Goal: Information Seeking & Learning: Check status

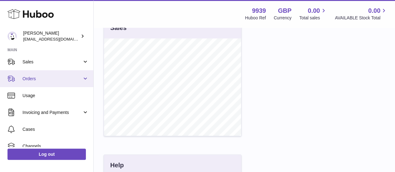
scroll to position [62, 0]
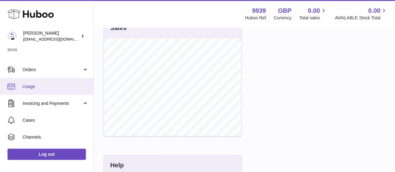
click at [45, 85] on span "Usage" at bounding box center [55, 87] width 66 height 6
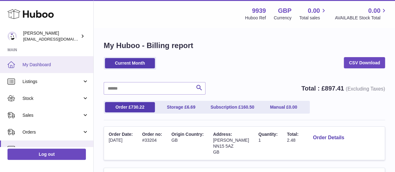
click at [49, 65] on span "My Dashboard" at bounding box center [55, 65] width 66 height 6
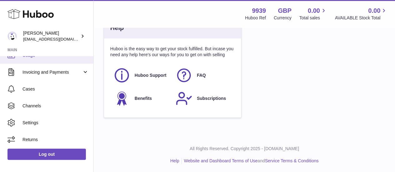
scroll to position [62, 0]
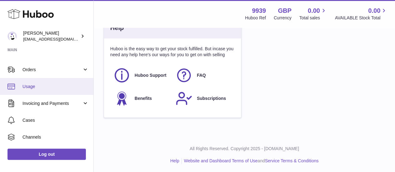
click at [39, 90] on link "Usage" at bounding box center [46, 86] width 93 height 17
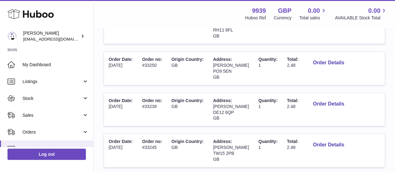
scroll to position [250, 0]
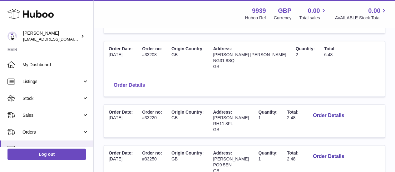
click at [150, 79] on button "Order Details" at bounding box center [129, 85] width 41 height 13
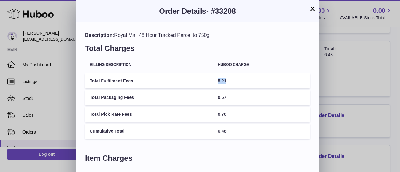
drag, startPoint x: 218, startPoint y: 81, endPoint x: 231, endPoint y: 81, distance: 12.5
click at [231, 81] on td "5.21" at bounding box center [261, 80] width 97 height 15
drag, startPoint x: 231, startPoint y: 81, endPoint x: 206, endPoint y: 81, distance: 24.4
click at [206, 81] on tr "Total Fulfilment Fees 5.21" at bounding box center [197, 80] width 225 height 15
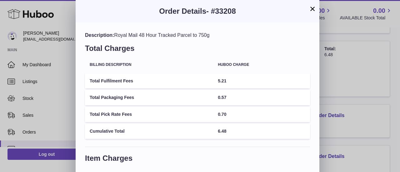
click at [232, 42] on div "Description: Royal Mail 48 Hour Tracked Parcel to 750g Total Charges" at bounding box center [197, 44] width 225 height 25
click at [313, 7] on button "×" at bounding box center [311, 8] width 7 height 7
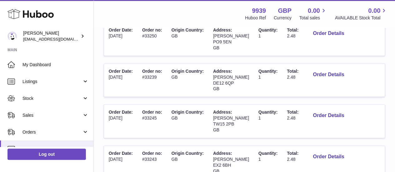
scroll to position [406, 0]
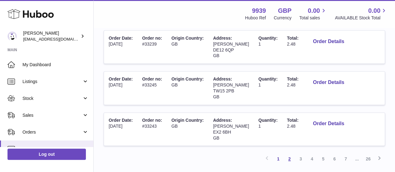
click at [287, 153] on link "2" at bounding box center [289, 158] width 11 height 11
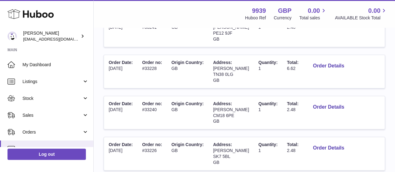
scroll to position [428, 0]
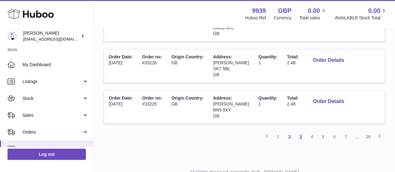
click at [301, 131] on link "3" at bounding box center [300, 136] width 11 height 11
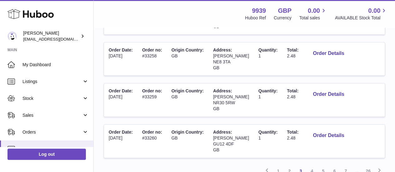
scroll to position [428, 0]
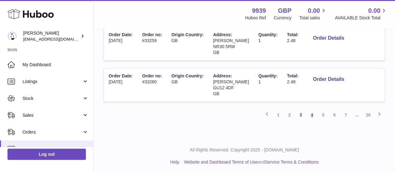
click at [313, 115] on link "4" at bounding box center [311, 114] width 11 height 11
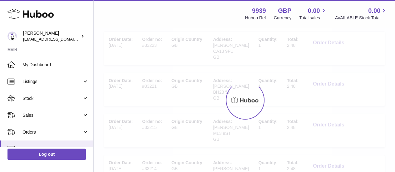
scroll to position [28, 0]
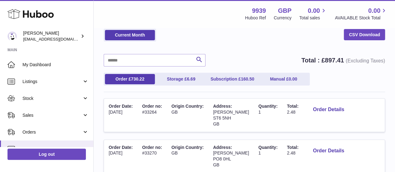
click at [198, 37] on div "Current Month CSV Download" at bounding box center [244, 38] width 281 height 19
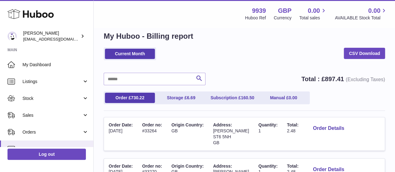
scroll to position [0, 0]
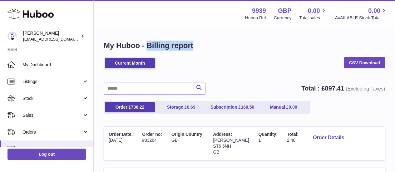
drag, startPoint x: 275, startPoint y: 43, endPoint x: 149, endPoint y: 42, distance: 126.5
click at [149, 42] on h1 "My Huboo - Billing report" at bounding box center [244, 46] width 281 height 10
click at [210, 42] on h1 "My Huboo - Billing report" at bounding box center [244, 46] width 281 height 10
drag, startPoint x: 204, startPoint y: 44, endPoint x: 97, endPoint y: 45, distance: 106.8
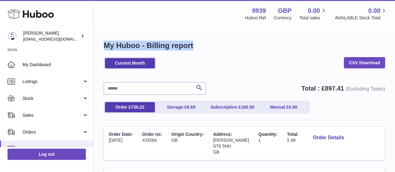
drag, startPoint x: 101, startPoint y: 46, endPoint x: 214, endPoint y: 46, distance: 112.4
click at [214, 46] on h1 "My Huboo - Billing report" at bounding box center [244, 46] width 281 height 10
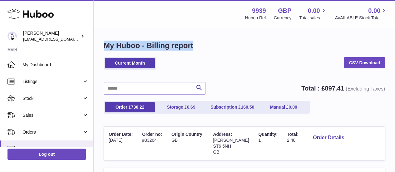
drag, startPoint x: 209, startPoint y: 47, endPoint x: 99, endPoint y: 48, distance: 110.2
click at [199, 50] on h1 "My Huboo - Billing report" at bounding box center [244, 46] width 281 height 10
drag, startPoint x: 203, startPoint y: 46, endPoint x: 17, endPoint y: 46, distance: 185.8
